Goal: Task Accomplishment & Management: Manage account settings

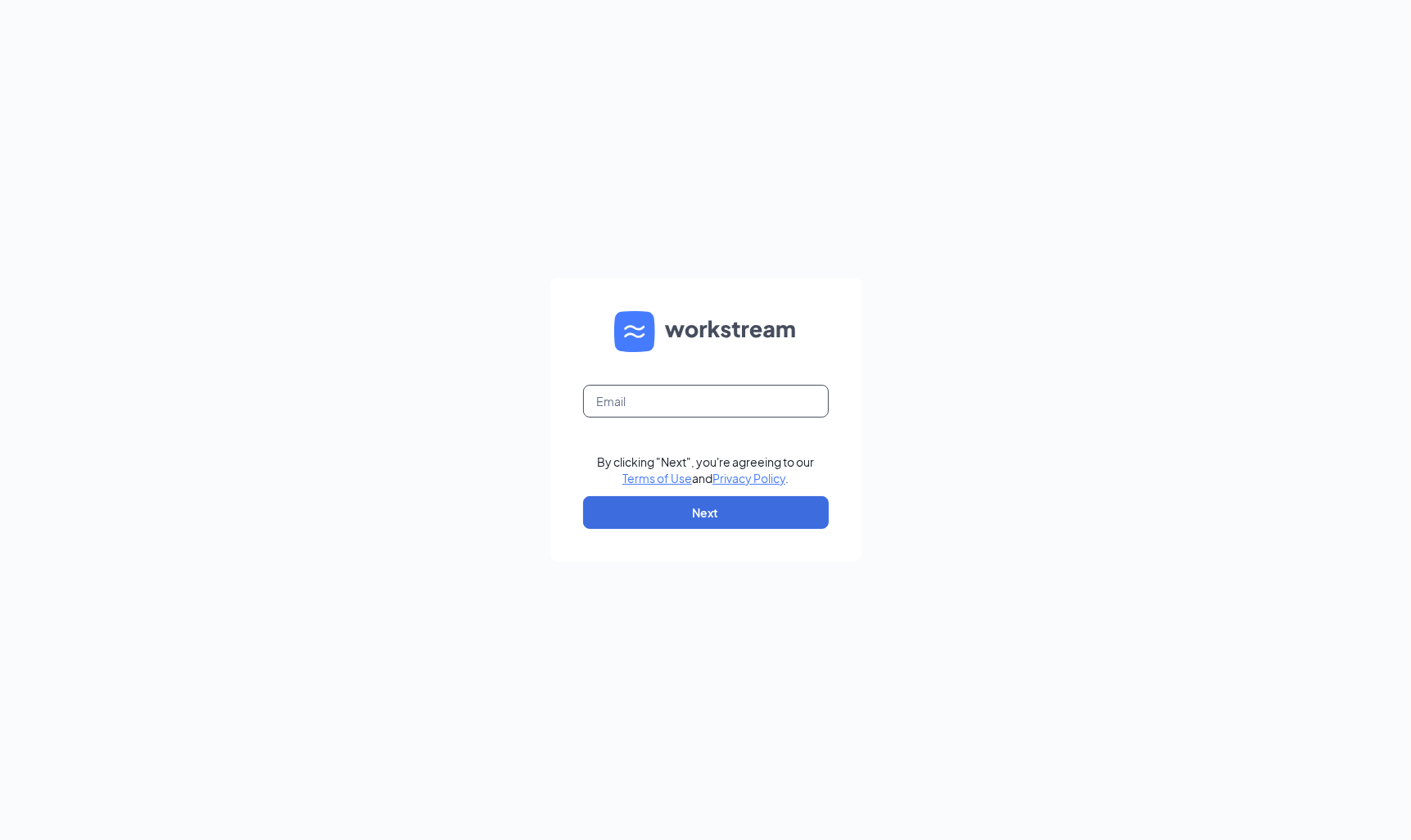
click at [685, 384] on form "By clicking "Next", you're agreeing to our Terms of Use and Privacy Policy . Ne…" at bounding box center [706, 420] width 311 height 283
type input "D"
type input "dia,tovar@fiestainsurance.com"
click at [700, 509] on button "Next" at bounding box center [705, 512] width 245 height 33
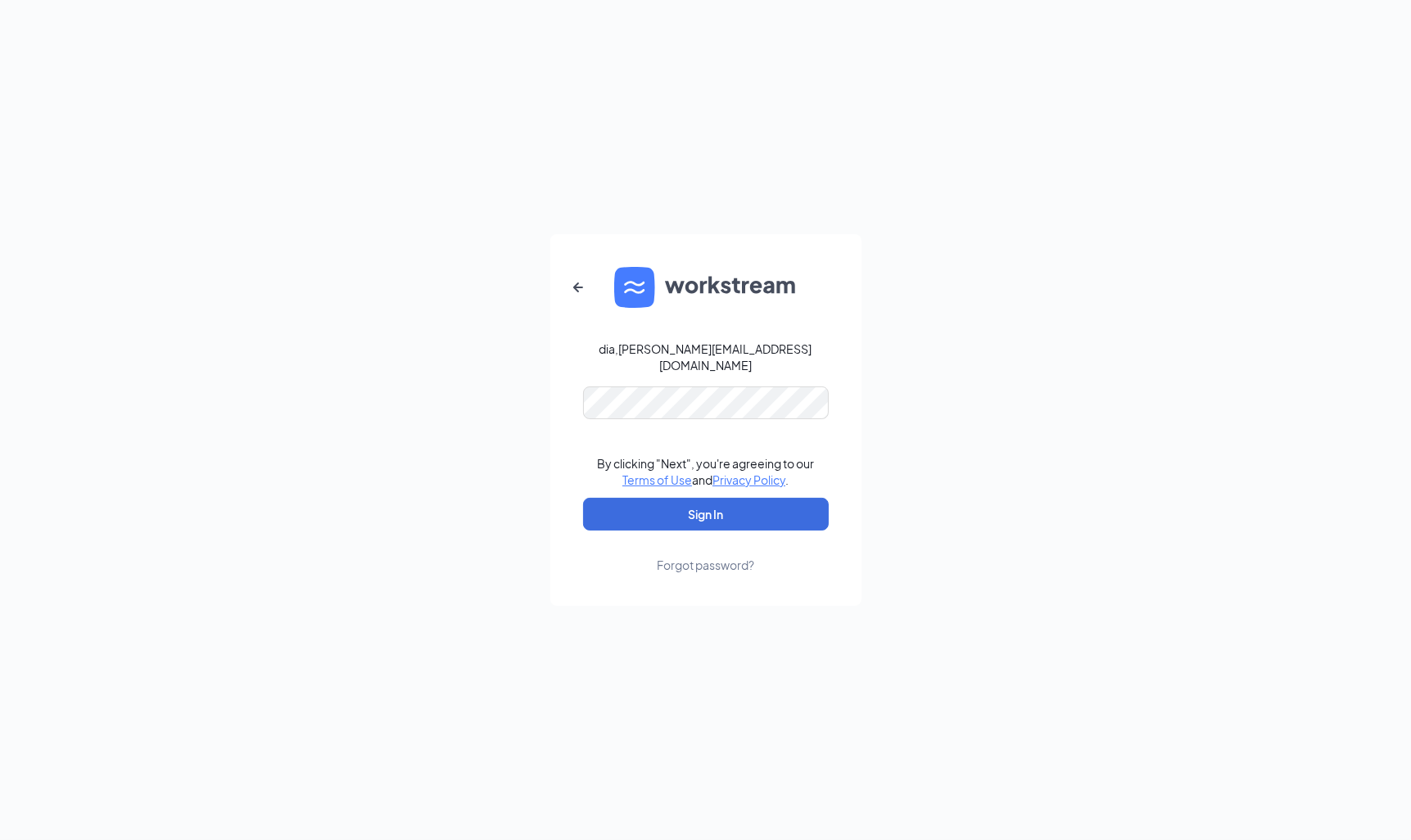
click at [726, 530] on link "Forgot password?" at bounding box center [705, 552] width 97 height 43
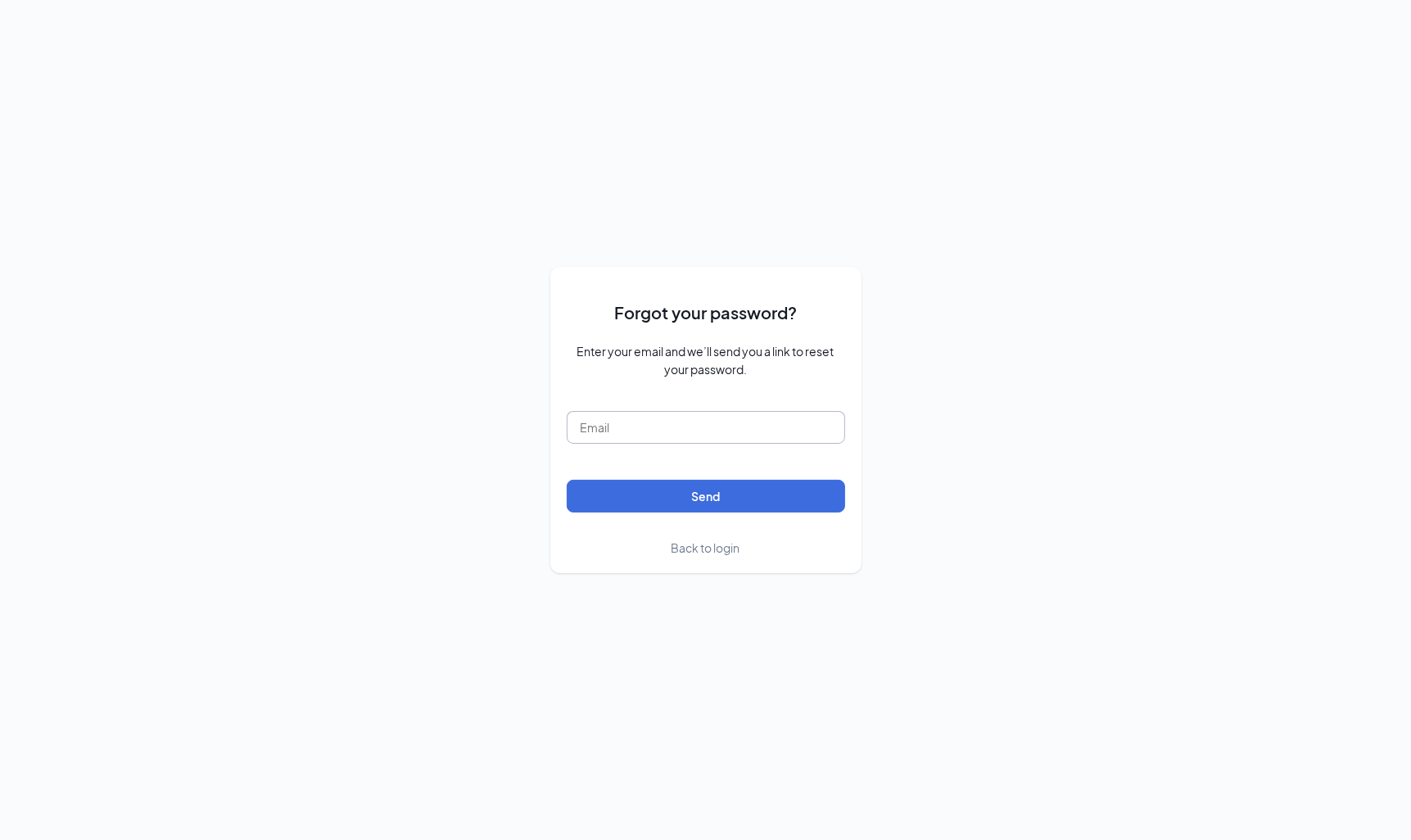
click at [688, 423] on input "text" at bounding box center [706, 427] width 279 height 33
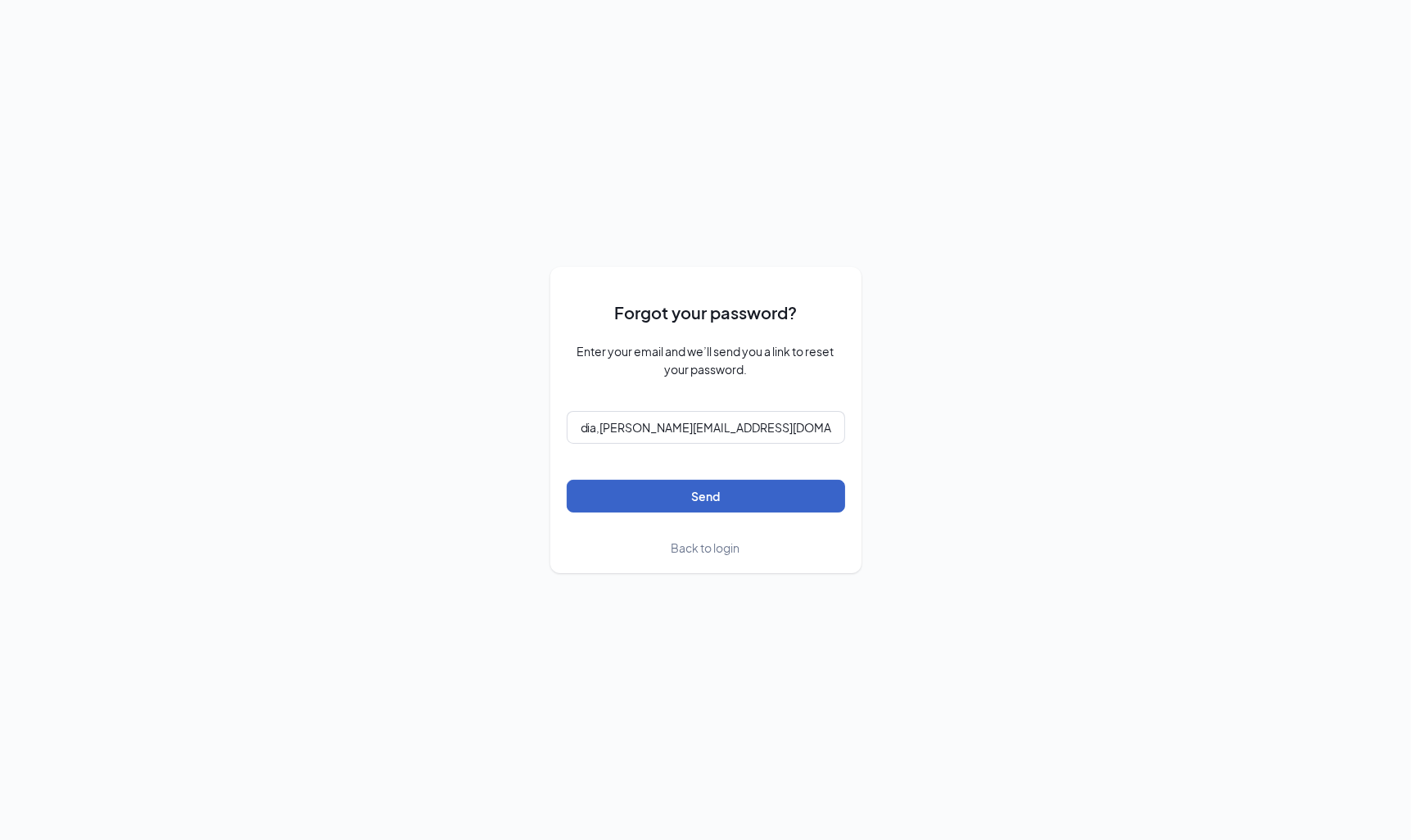
click at [674, 489] on button "Send" at bounding box center [706, 496] width 279 height 33
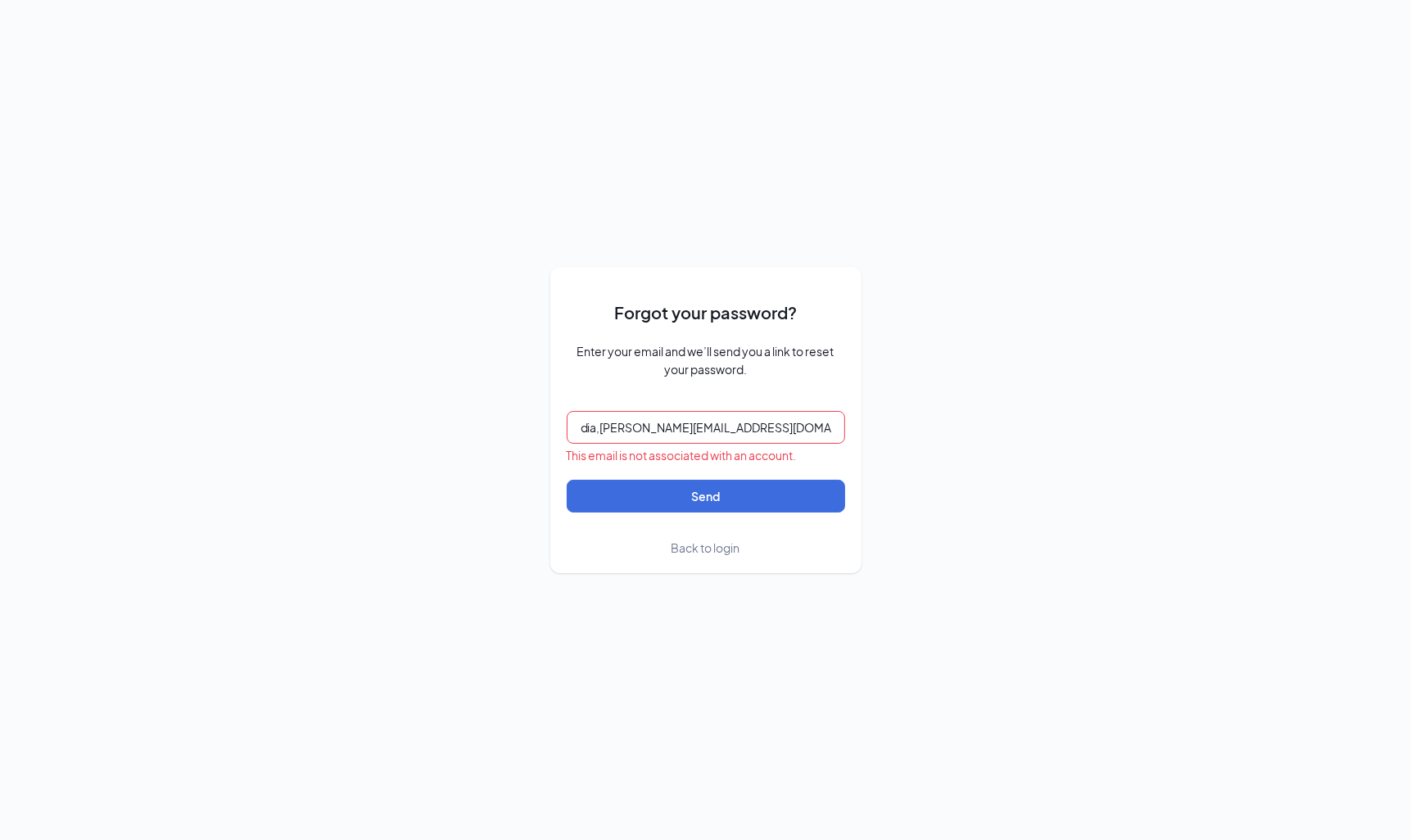
click at [602, 426] on input "dia,tovar@fiestainsurance.com" at bounding box center [706, 427] width 279 height 33
type input "diatovar@fiestainsurance.com"
click at [695, 547] on span "Back to login" at bounding box center [706, 547] width 69 height 15
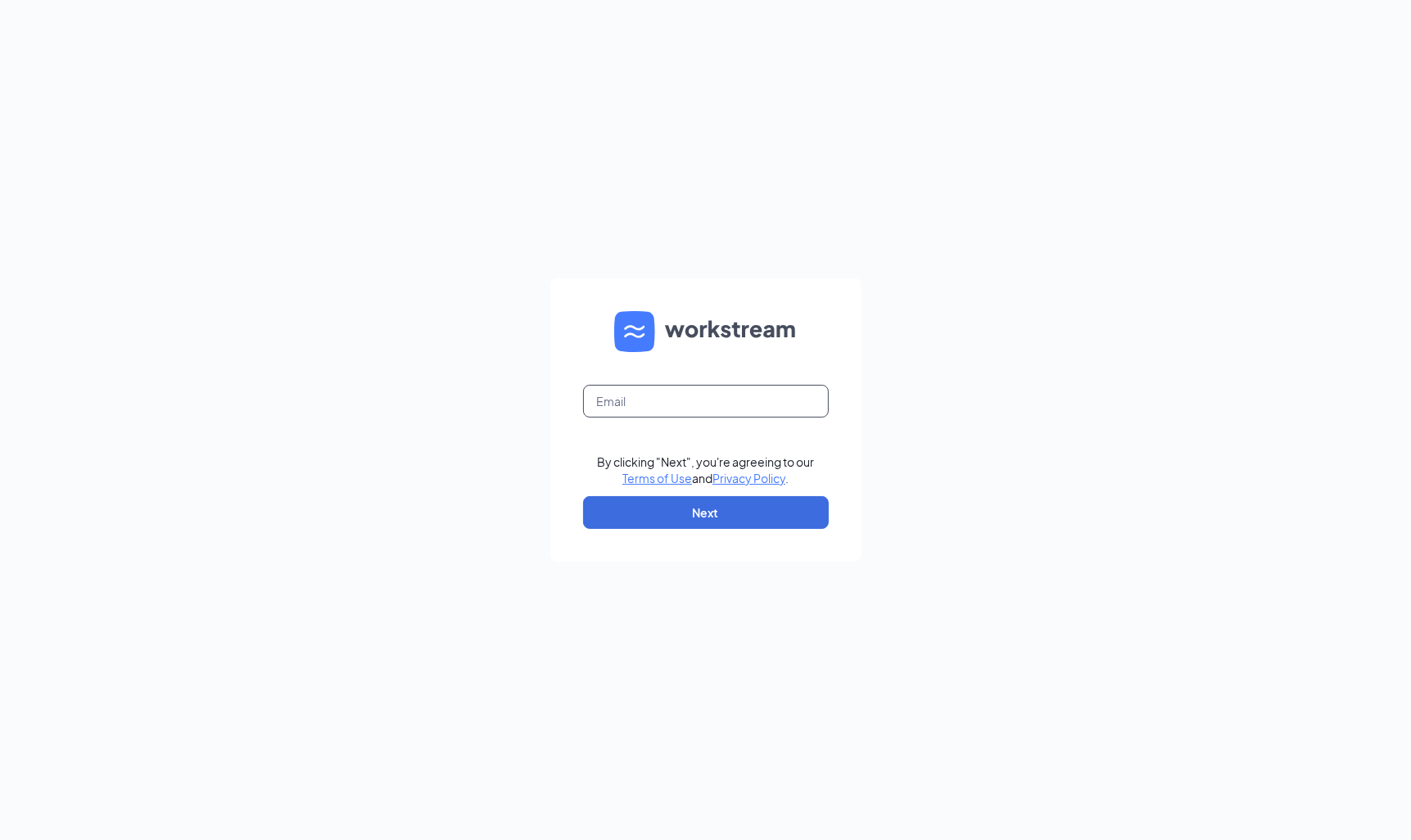
click at [640, 392] on input "text" at bounding box center [705, 401] width 245 height 33
click at [616, 406] on input "dia,tovar@fiestainsurance.com" at bounding box center [705, 401] width 245 height 33
type input "dia.tovar@fiestainsurance.com"
click at [681, 510] on button "Next" at bounding box center [705, 512] width 245 height 33
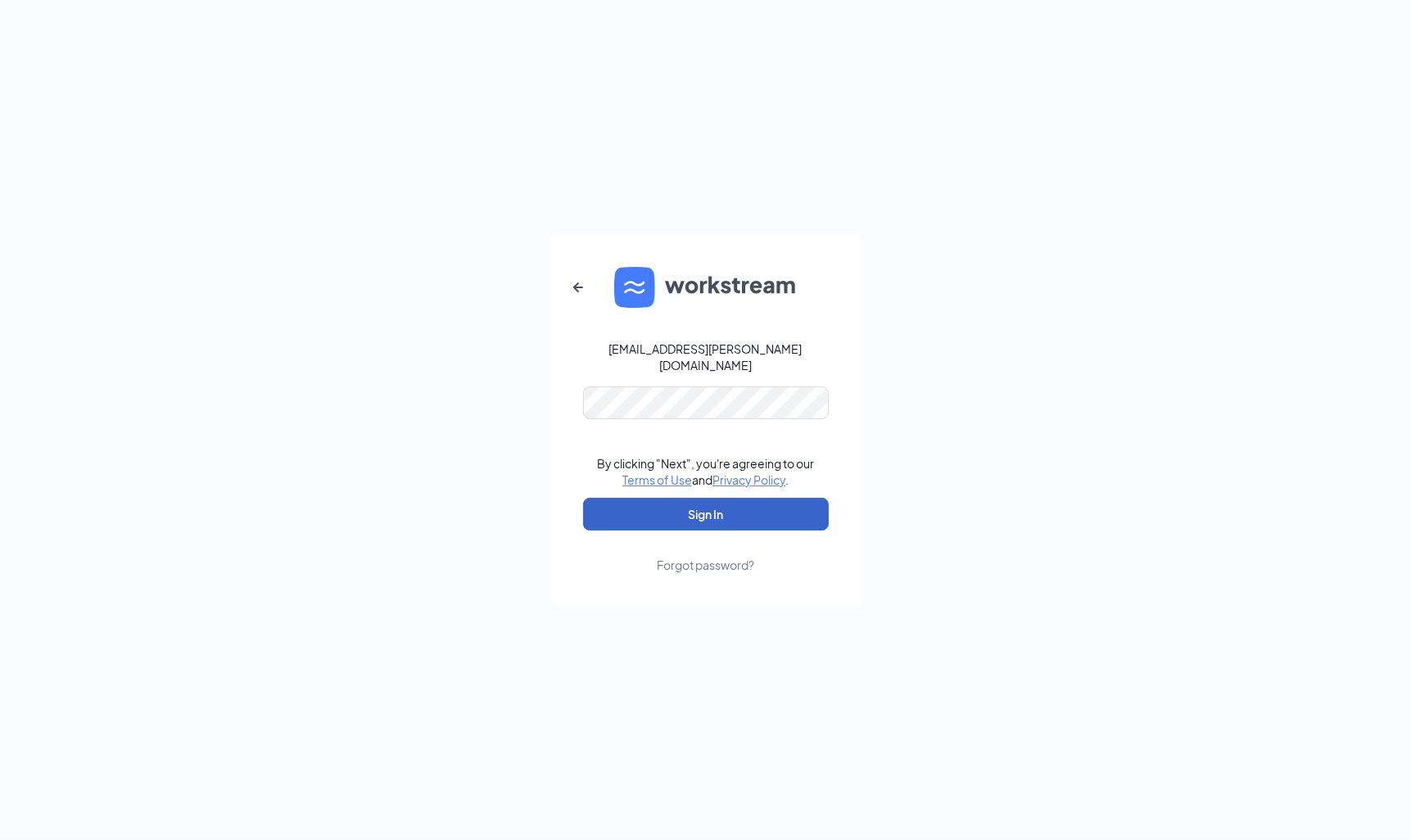
click at [740, 502] on button "Sign In" at bounding box center [705, 514] width 245 height 33
